Goal: Find specific page/section: Find specific page/section

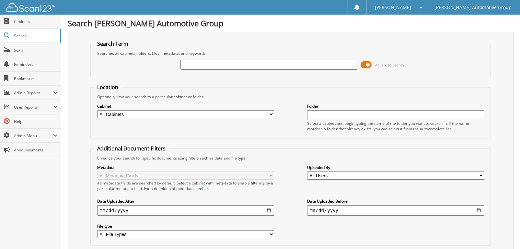
click at [197, 64] on input "text" at bounding box center [268, 65] width 177 height 10
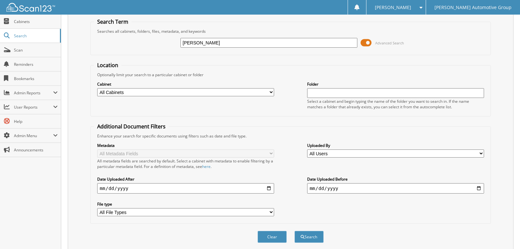
scroll to position [40, 0]
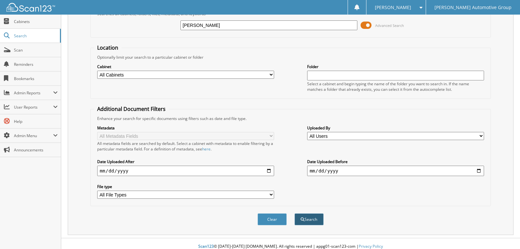
type input "[PERSON_NAME]"
click at [309, 213] on button "Search" at bounding box center [308, 219] width 29 height 12
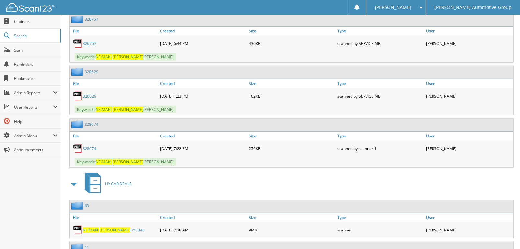
scroll to position [1101, 0]
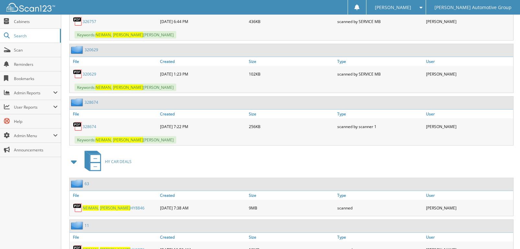
click at [105, 205] on span "[PERSON_NAME]" at bounding box center [115, 208] width 30 height 6
